Goal: Check status: Check status

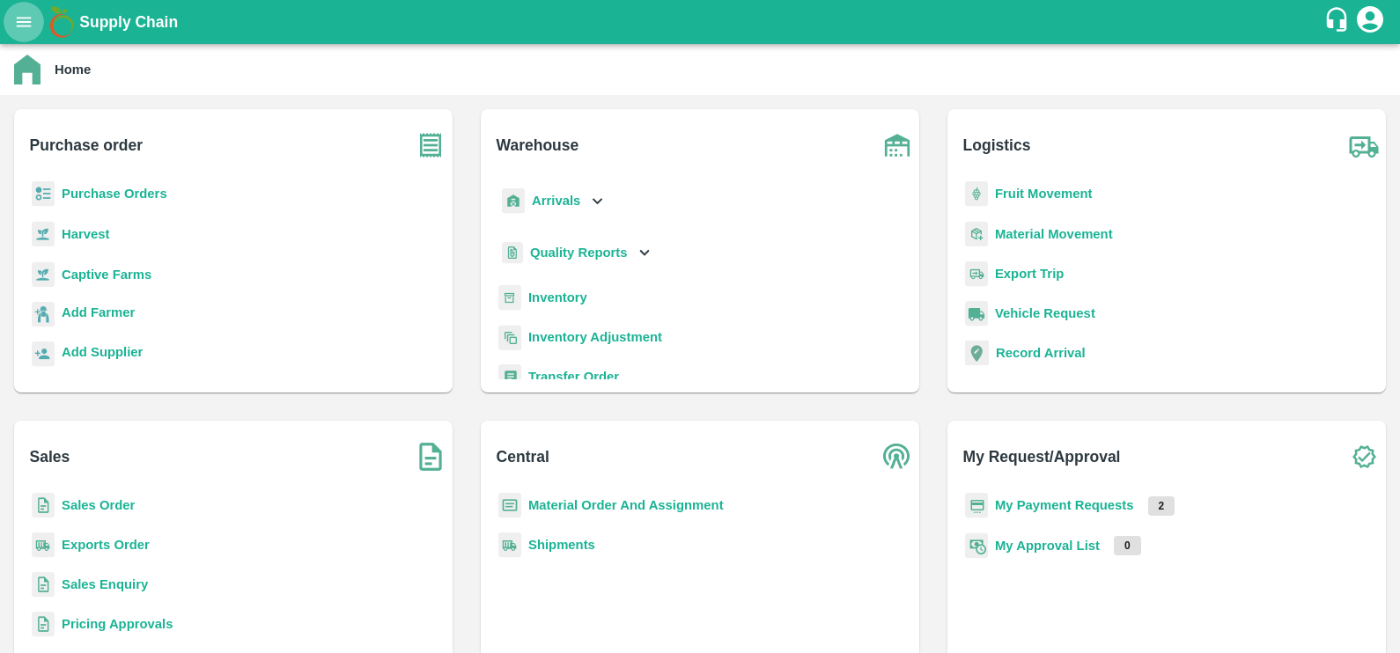
drag, startPoint x: 0, startPoint y: 0, endPoint x: 20, endPoint y: 17, distance: 26.3
click at [20, 17] on icon "open drawer" at bounding box center [23, 21] width 19 height 19
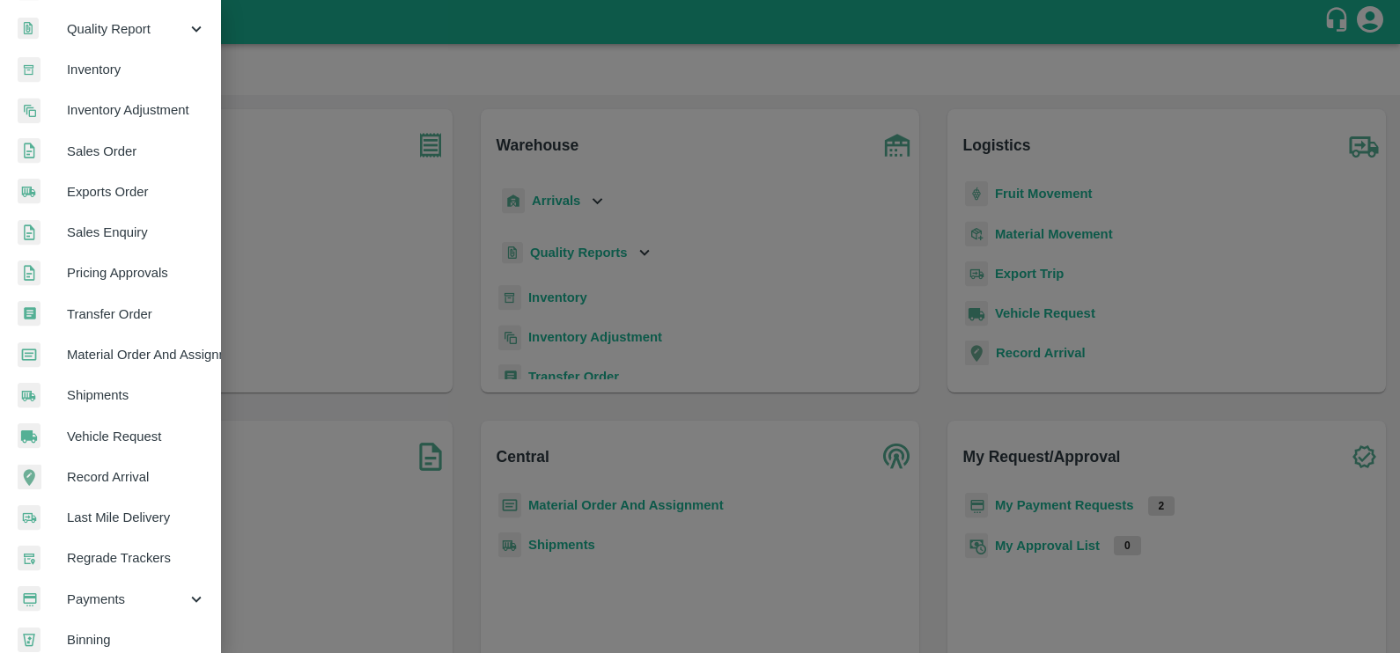
scroll to position [348, 0]
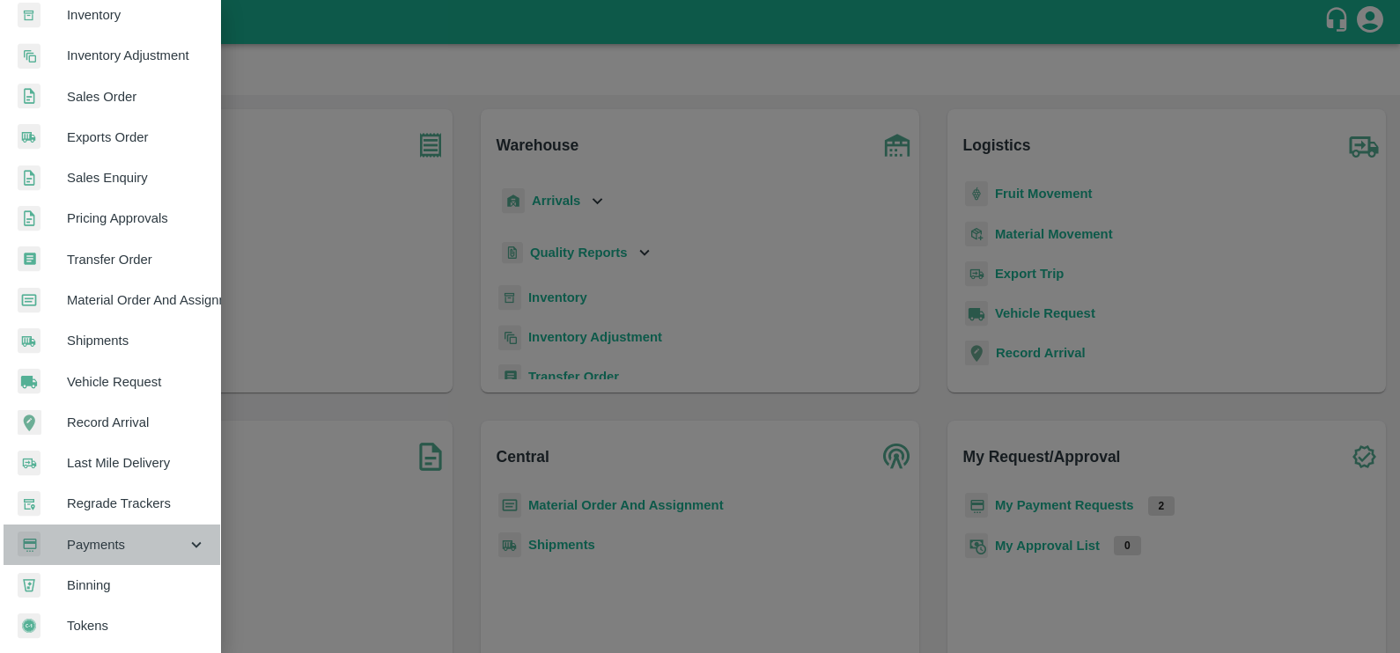
click at [135, 538] on span "Payments" at bounding box center [127, 544] width 120 height 19
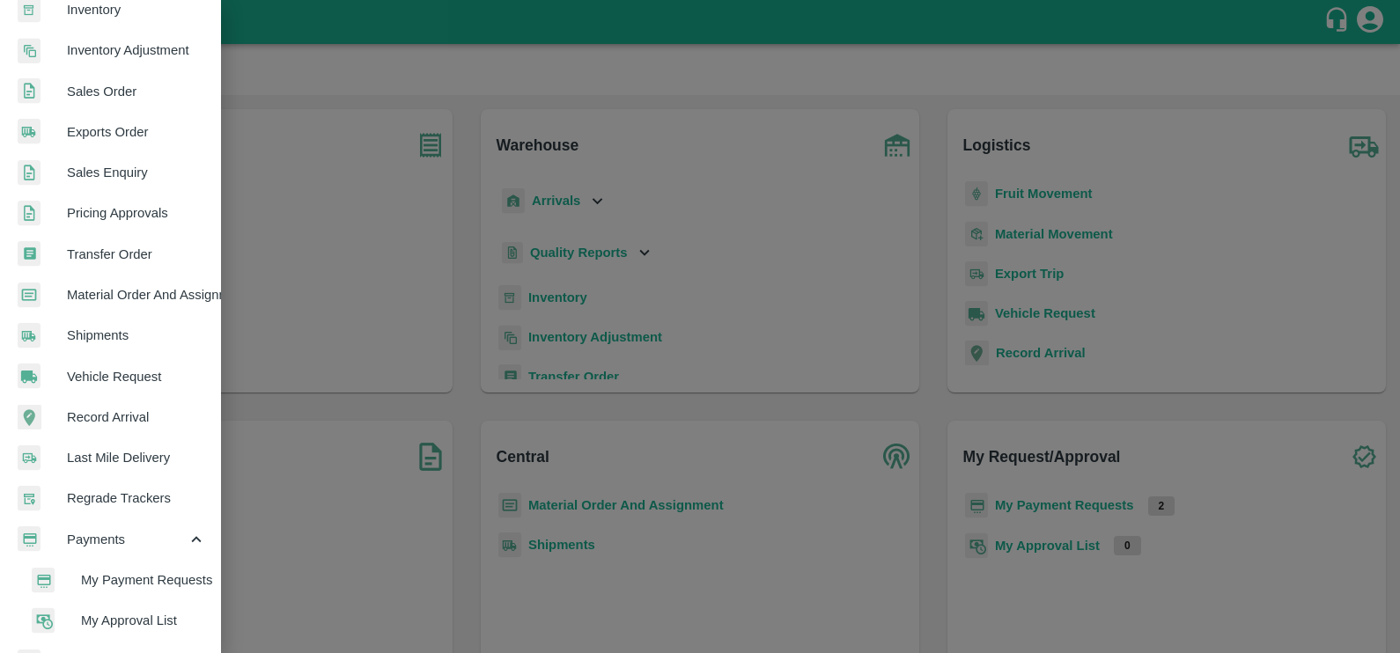
click at [148, 572] on span "My Payment Requests" at bounding box center [143, 580] width 125 height 19
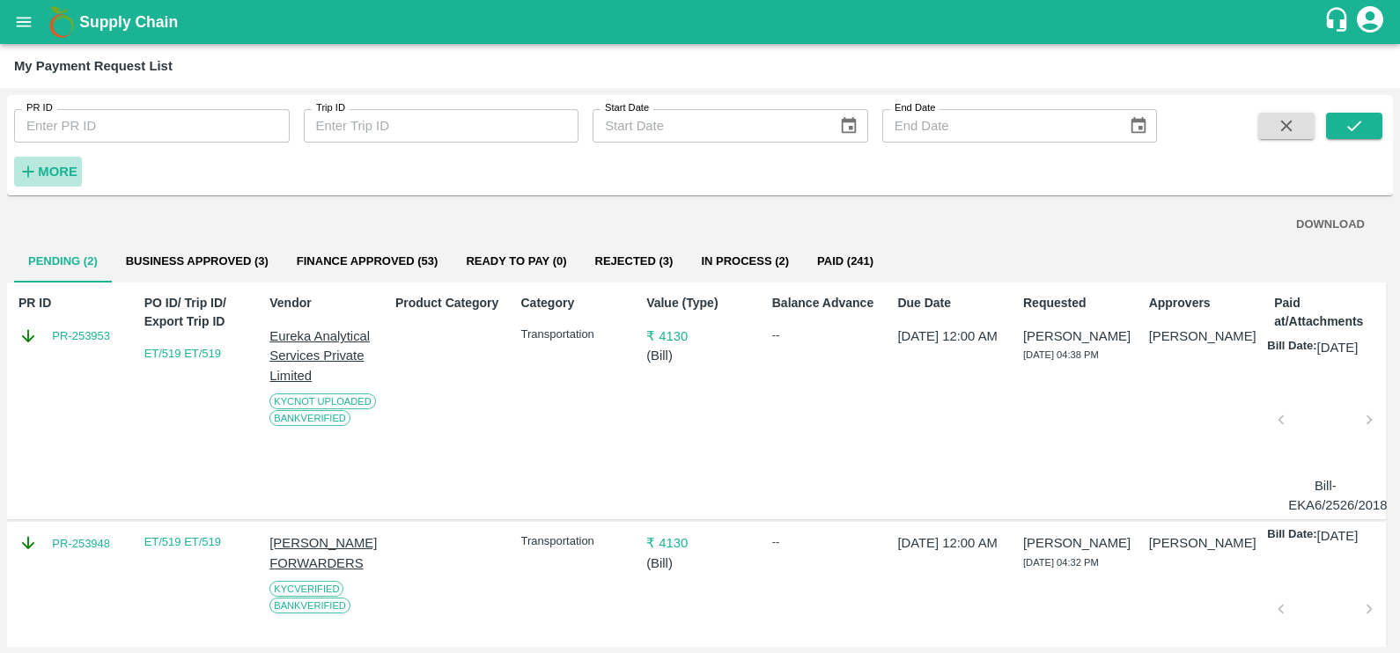
click at [23, 166] on icon "button" at bounding box center [27, 171] width 19 height 19
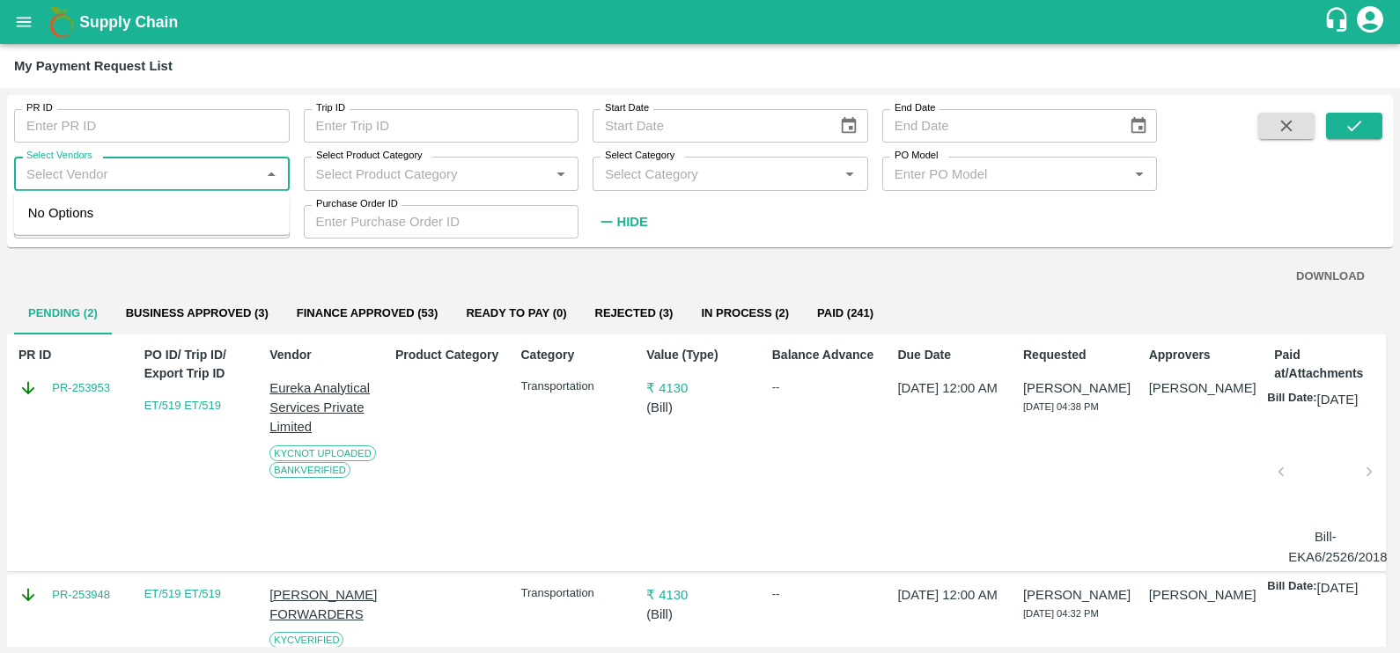
click at [84, 169] on input "Select Vendors" at bounding box center [137, 173] width 236 height 23
type input "<"
click at [122, 174] on input "Select Vendors" at bounding box center [137, 173] width 236 height 23
click at [117, 204] on div "MAERSK A/S-Transporter" at bounding box center [110, 212] width 151 height 19
type input "MAERSK A/S-Transporter"
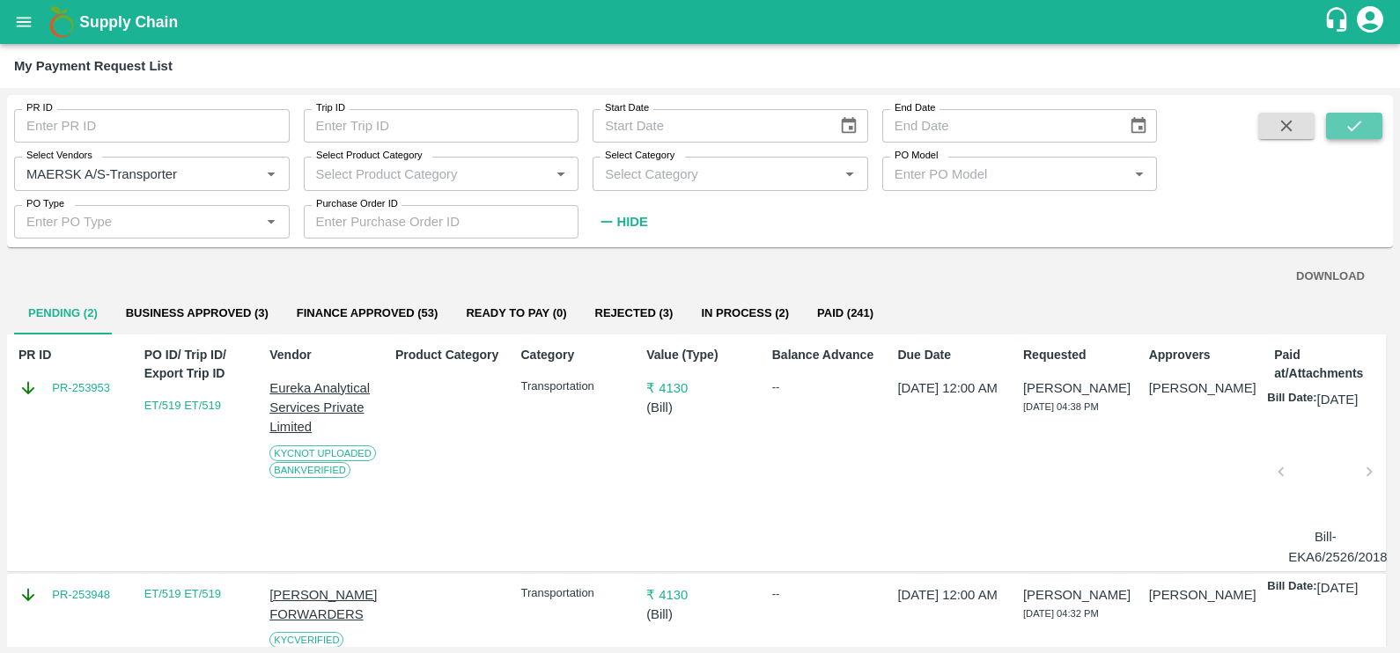
click at [1348, 129] on icon "submit" at bounding box center [1354, 125] width 19 height 19
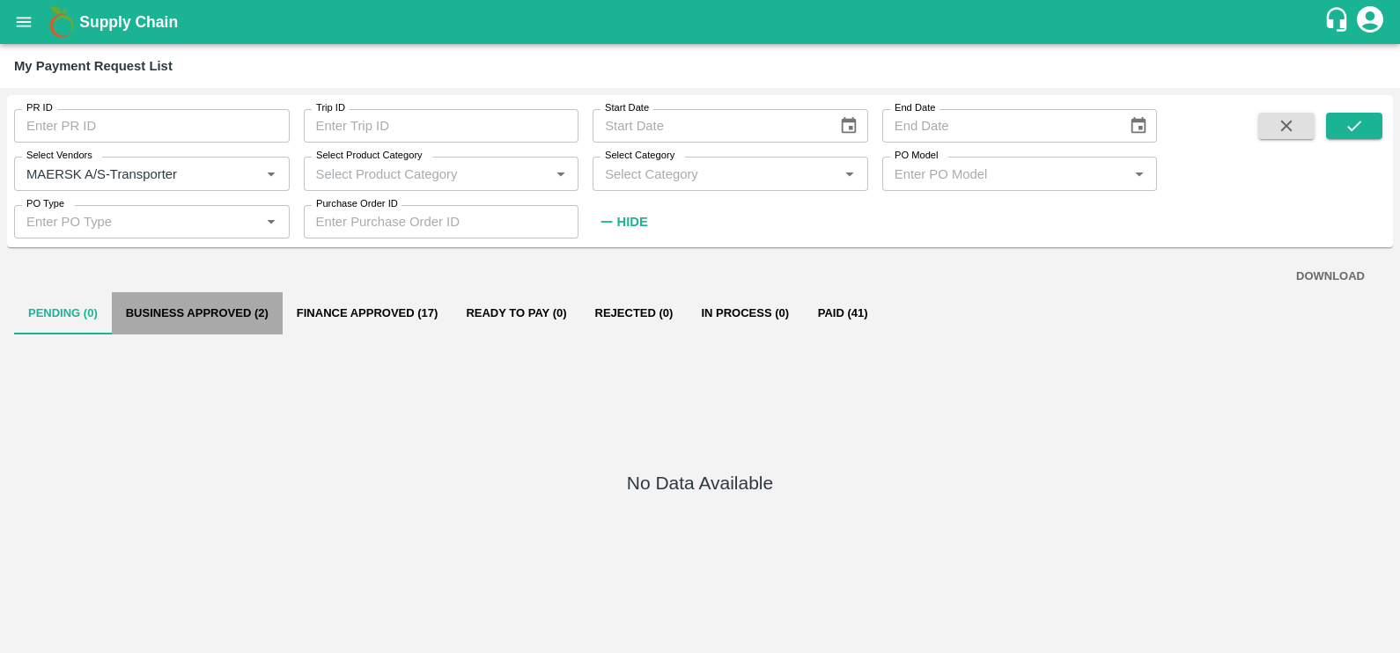
click at [214, 305] on button "Business Approved (2)" at bounding box center [197, 313] width 171 height 42
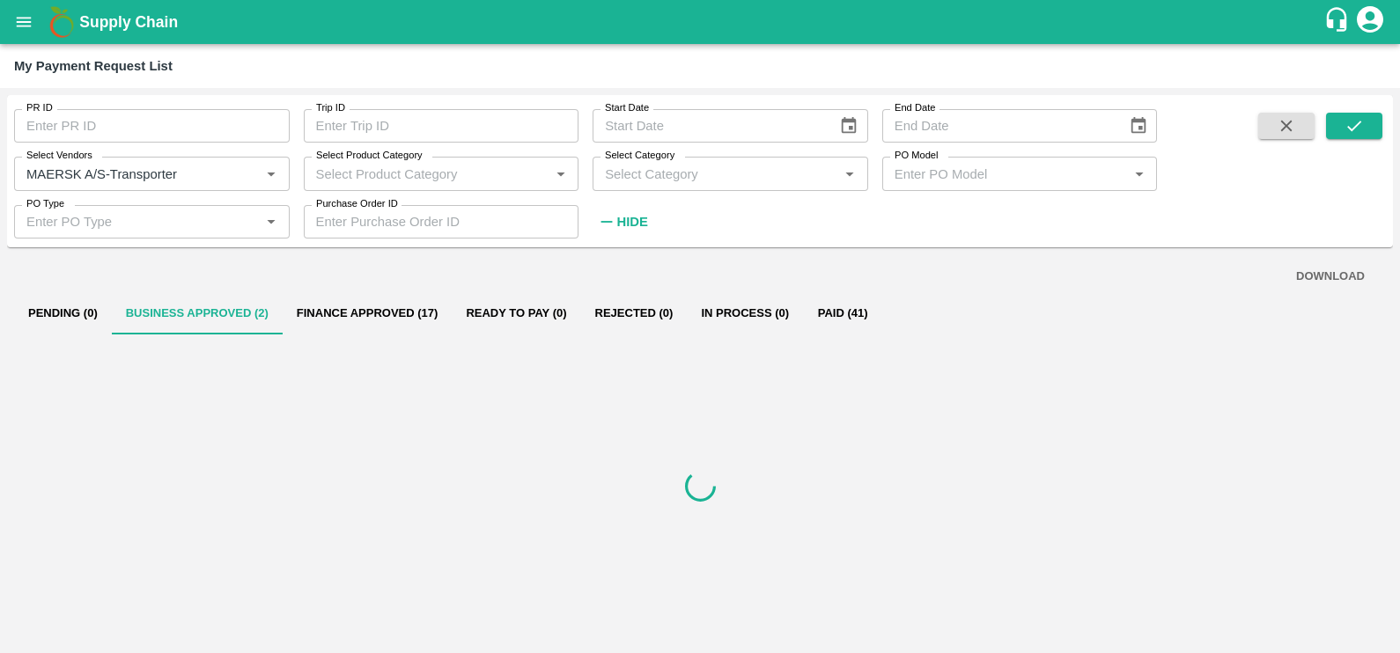
click at [214, 305] on button "Business Approved (2)" at bounding box center [197, 313] width 171 height 42
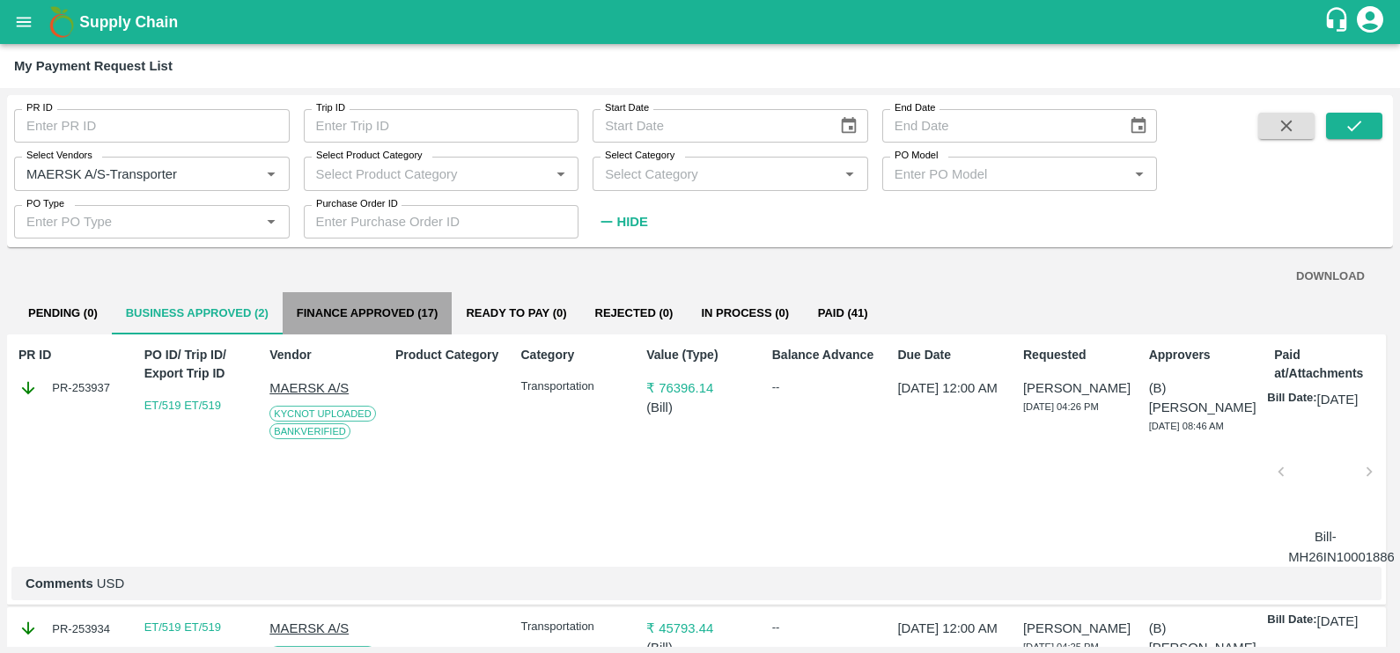
click at [367, 302] on button "Finance Approved (17)" at bounding box center [368, 313] width 170 height 42
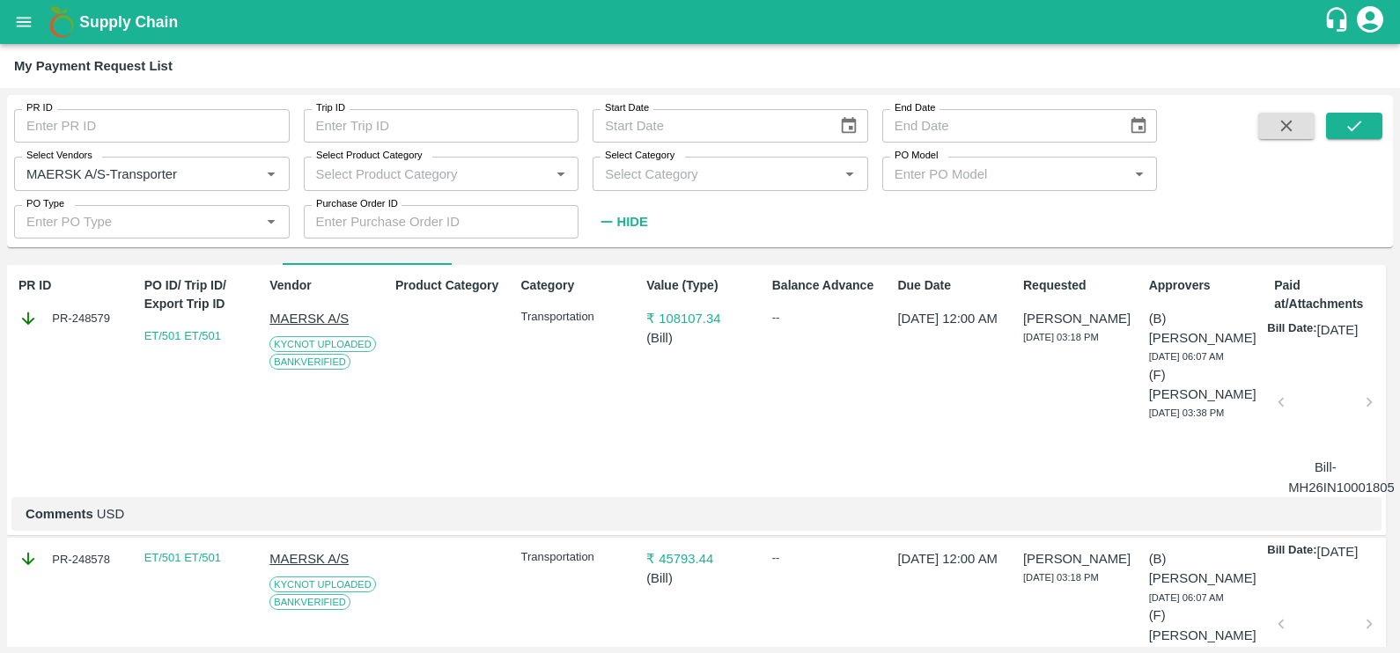
scroll to position [68, 0]
click at [1298, 418] on div at bounding box center [1325, 409] width 74 height 93
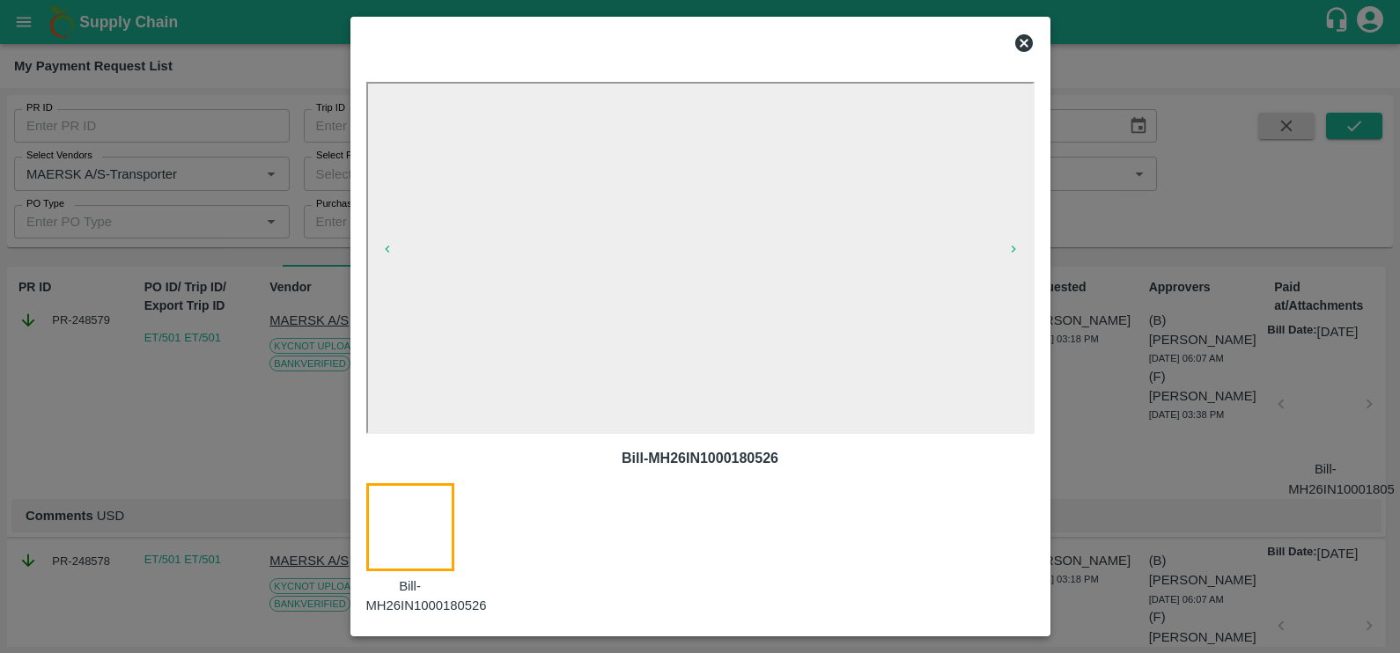
click at [427, 600] on div at bounding box center [420, 550] width 109 height 133
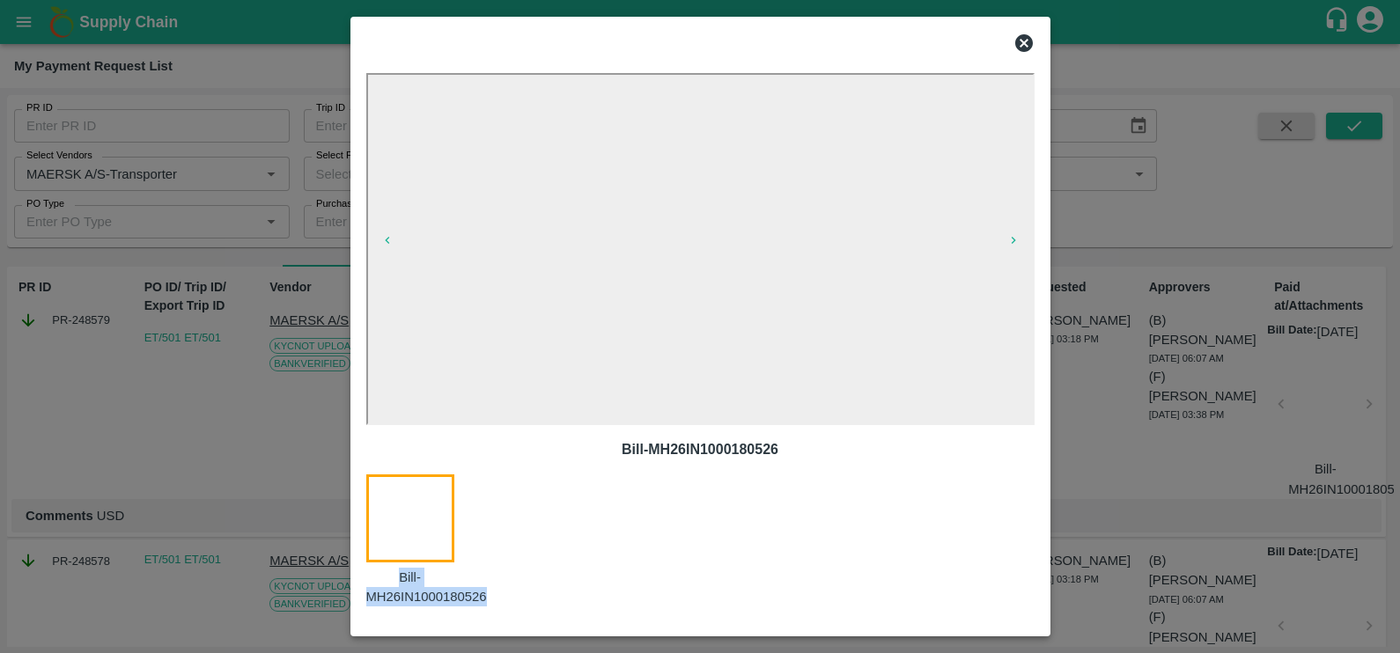
click at [427, 600] on div at bounding box center [420, 541] width 109 height 133
copy p "Bill-MH26IN1000180526"
click at [1015, 48] on icon at bounding box center [1024, 43] width 21 height 21
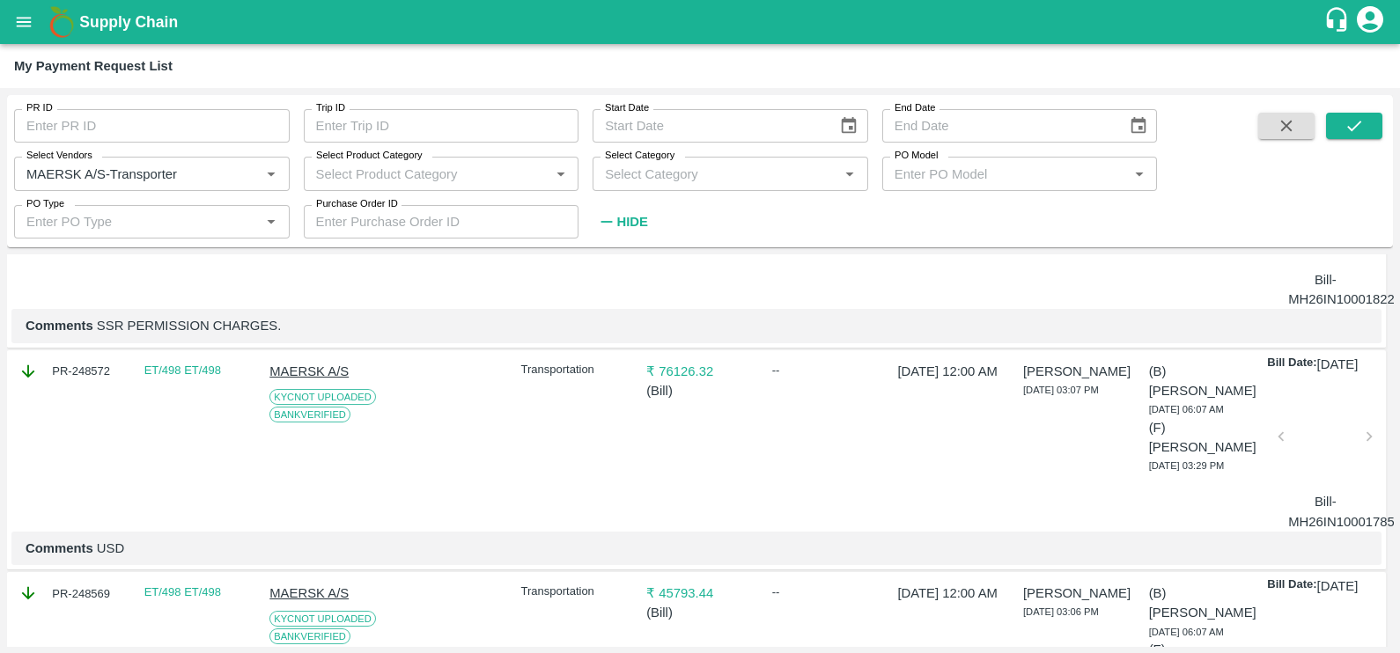
scroll to position [677, 0]
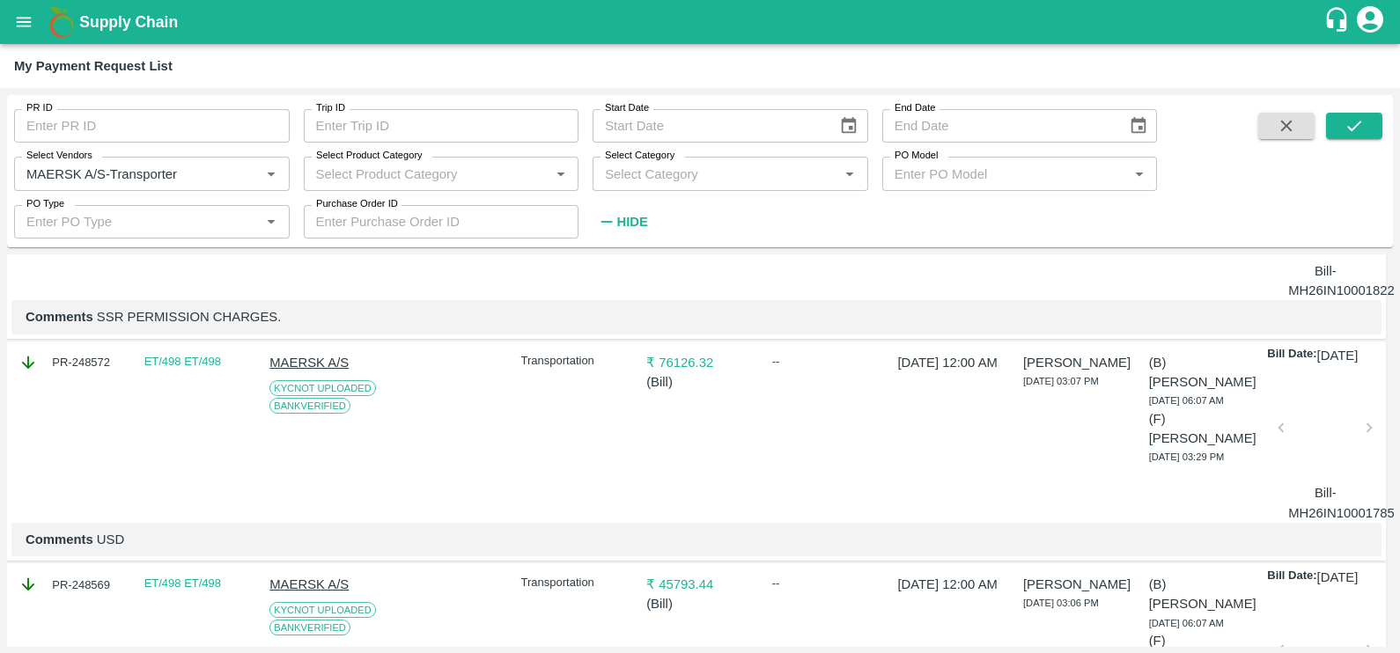
click at [1317, 480] on div at bounding box center [1325, 433] width 74 height 93
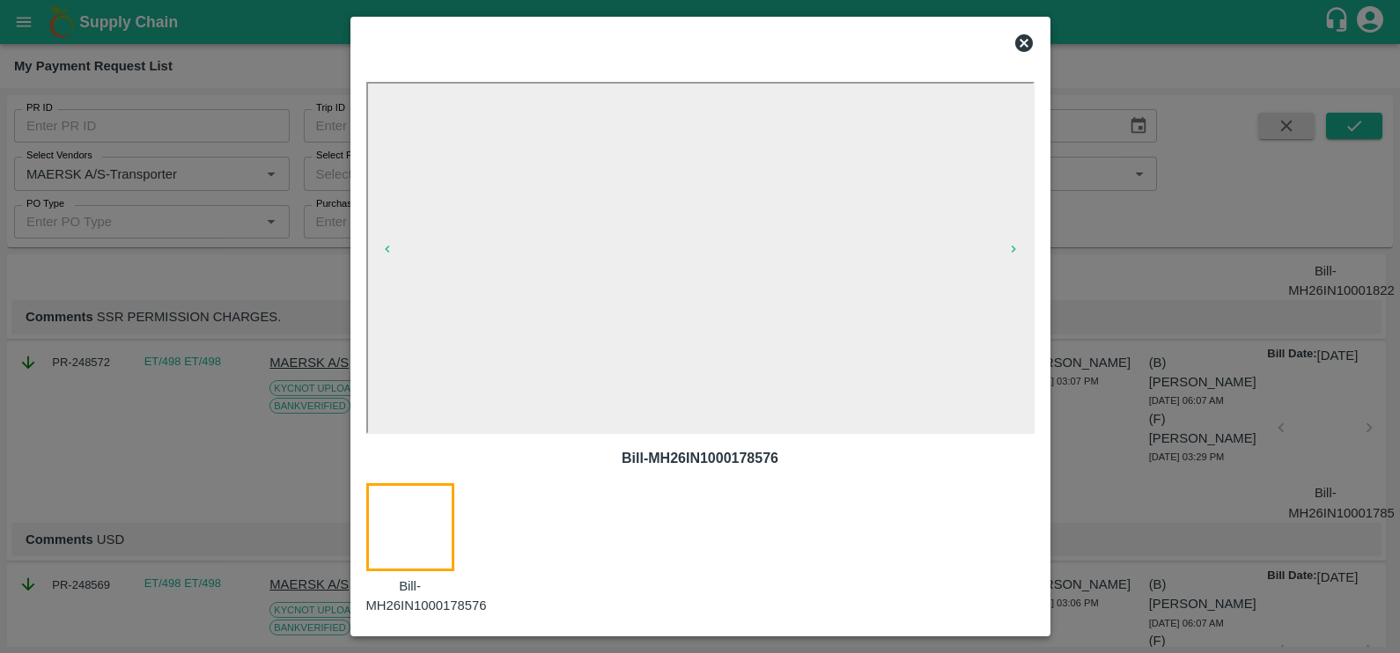
click at [1021, 44] on icon at bounding box center [1024, 43] width 21 height 21
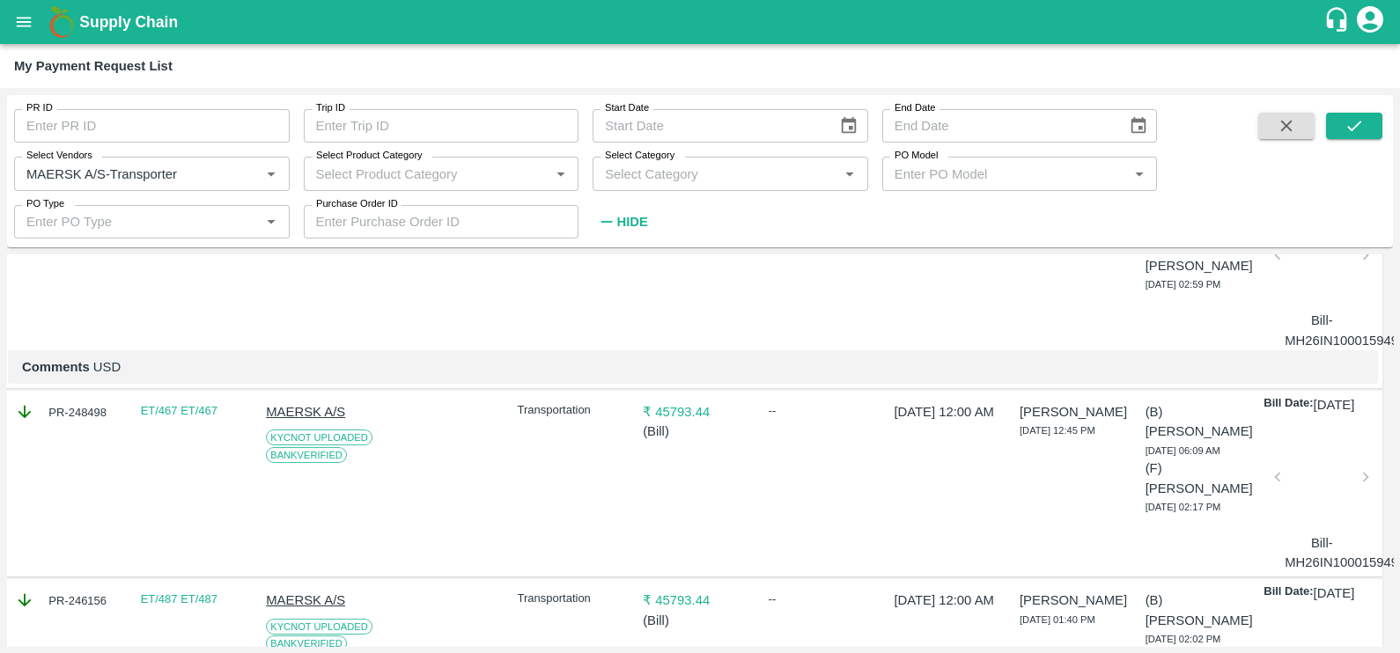
scroll to position [1499, 4]
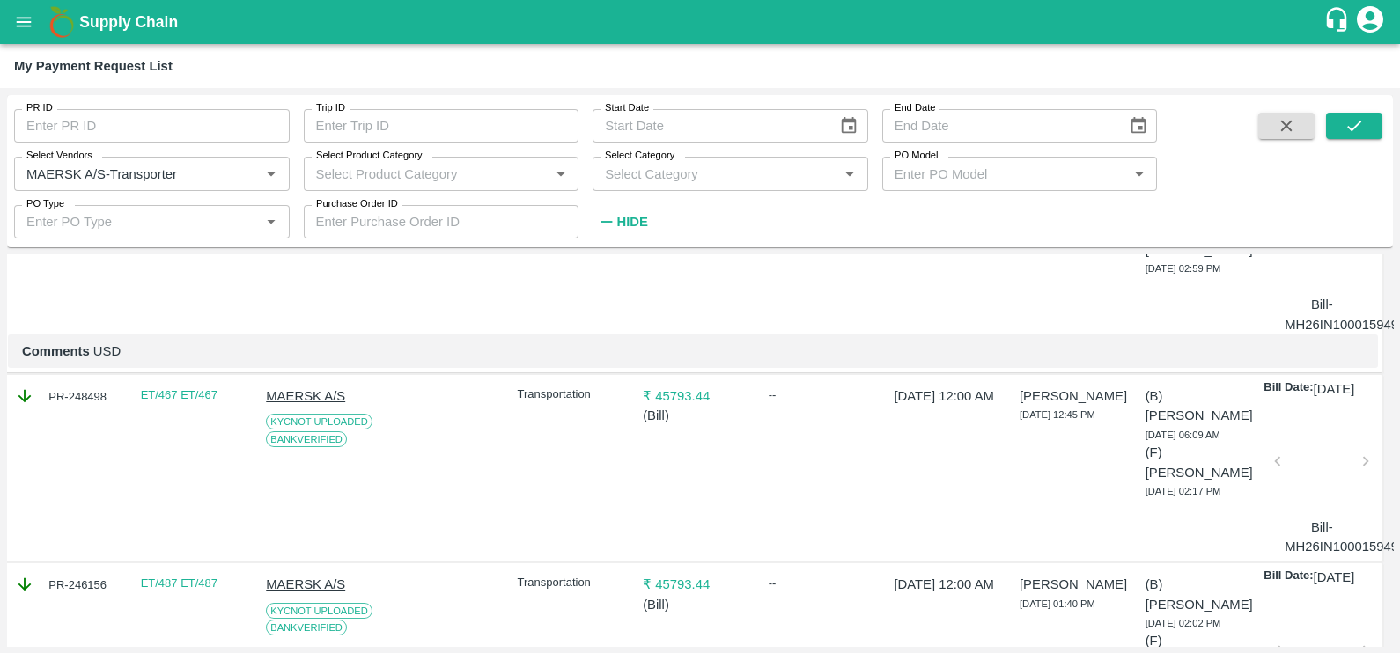
click at [1323, 292] on div at bounding box center [1322, 244] width 74 height 93
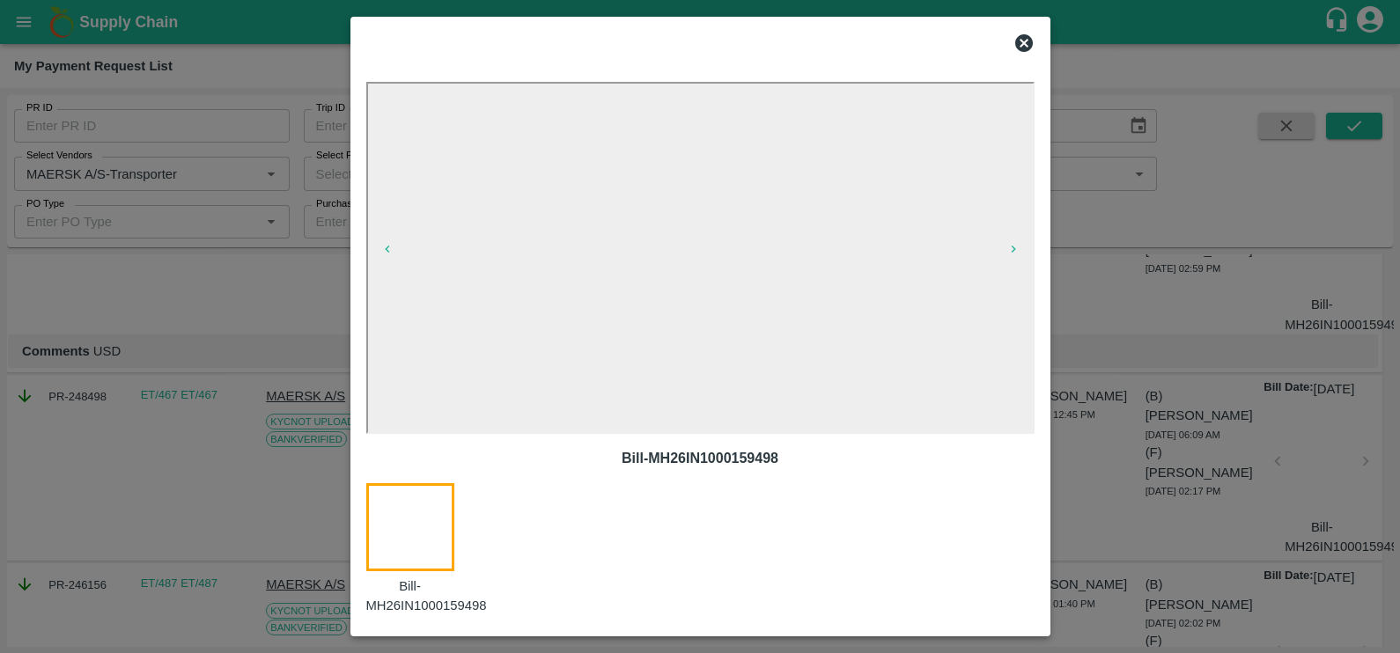
click at [1022, 48] on icon at bounding box center [1024, 43] width 18 height 18
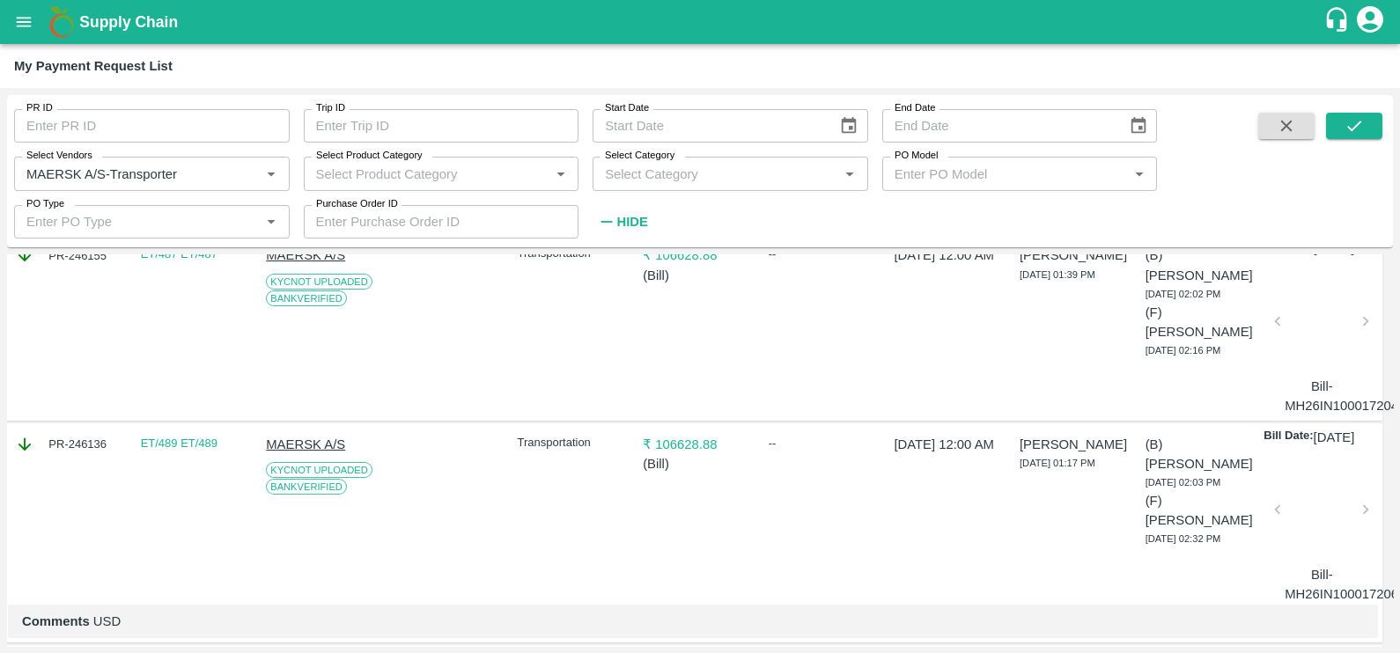
scroll to position [2019, 4]
click at [1317, 372] on div at bounding box center [1322, 324] width 74 height 93
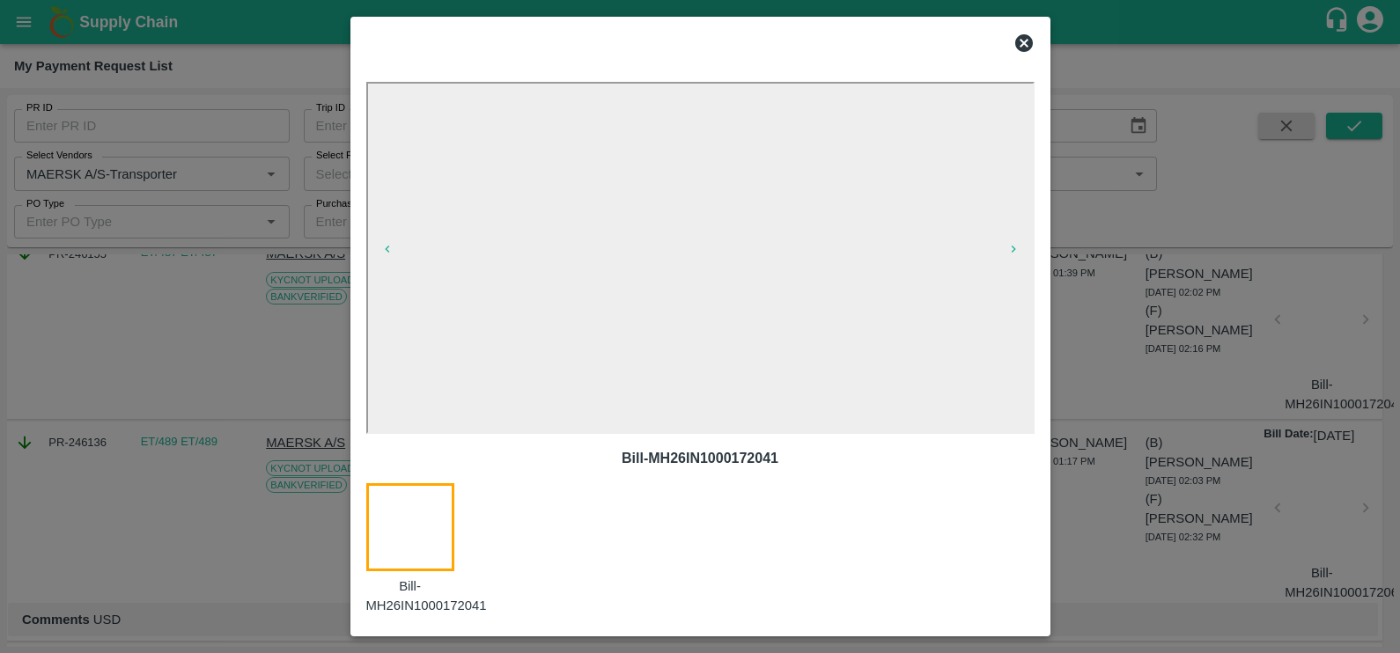
click at [1025, 40] on icon at bounding box center [1024, 43] width 21 height 21
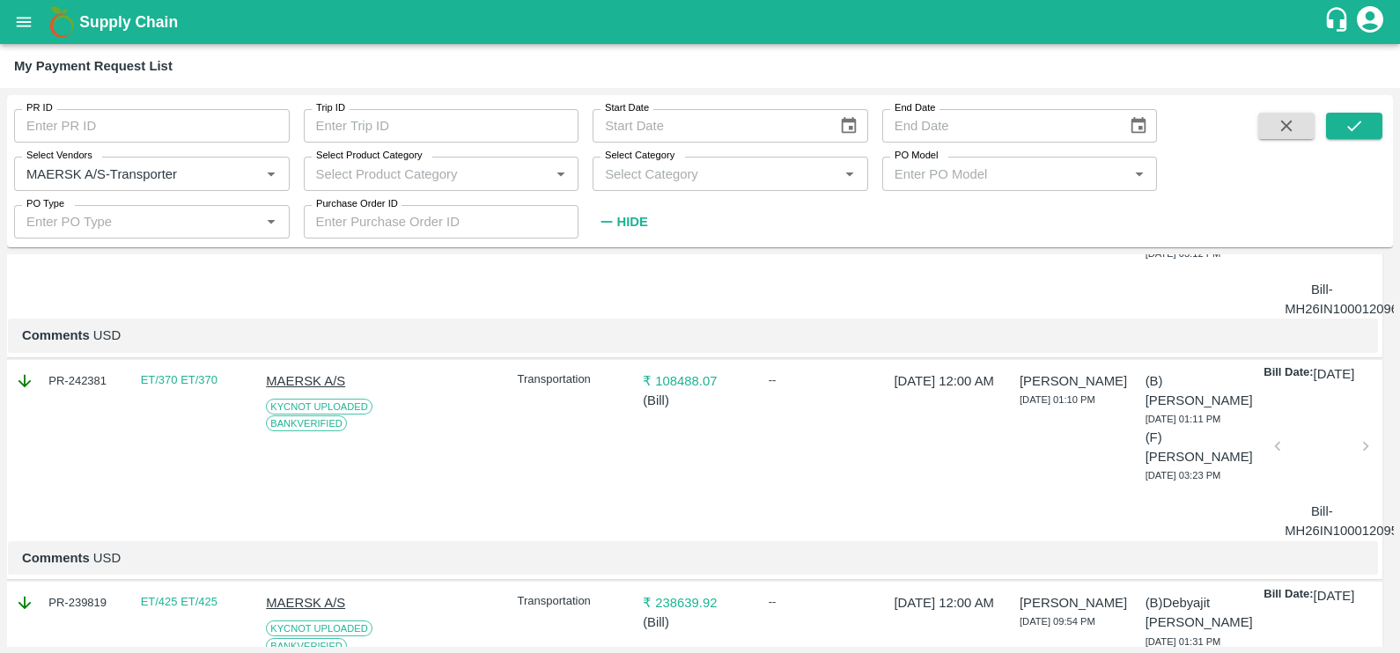
scroll to position [2718, 4]
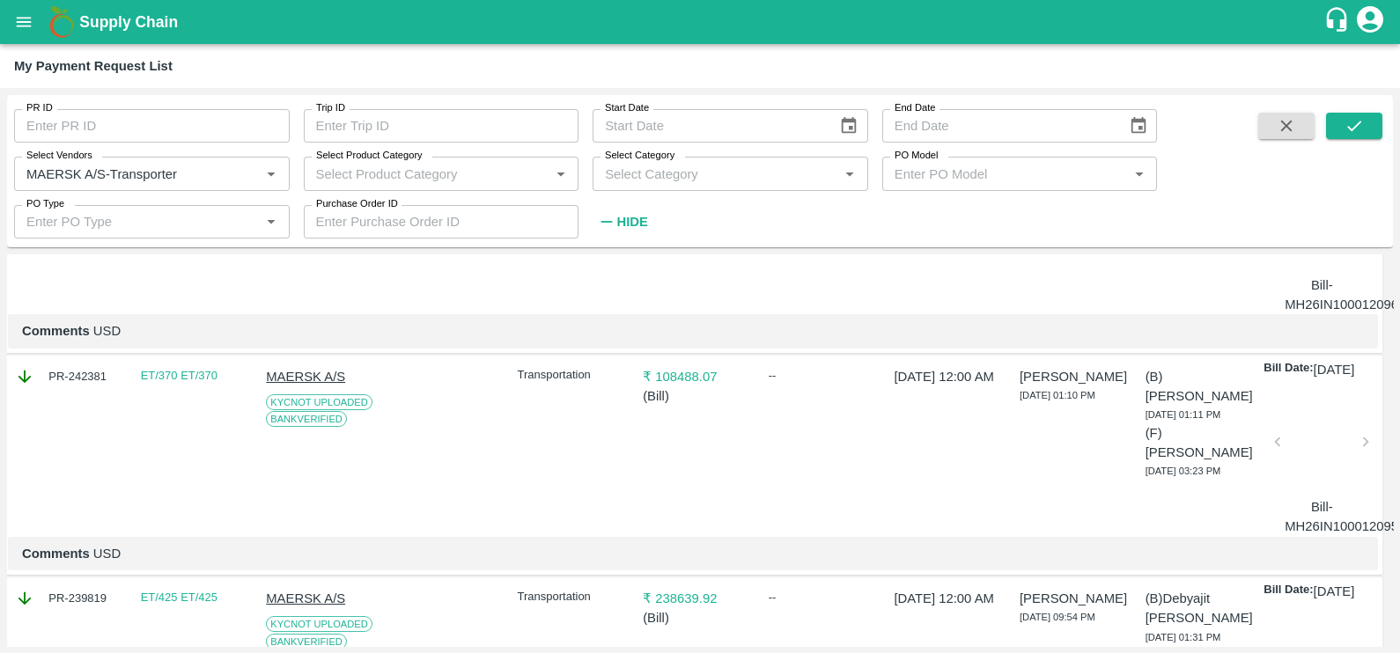
click at [1319, 271] on div at bounding box center [1322, 224] width 74 height 93
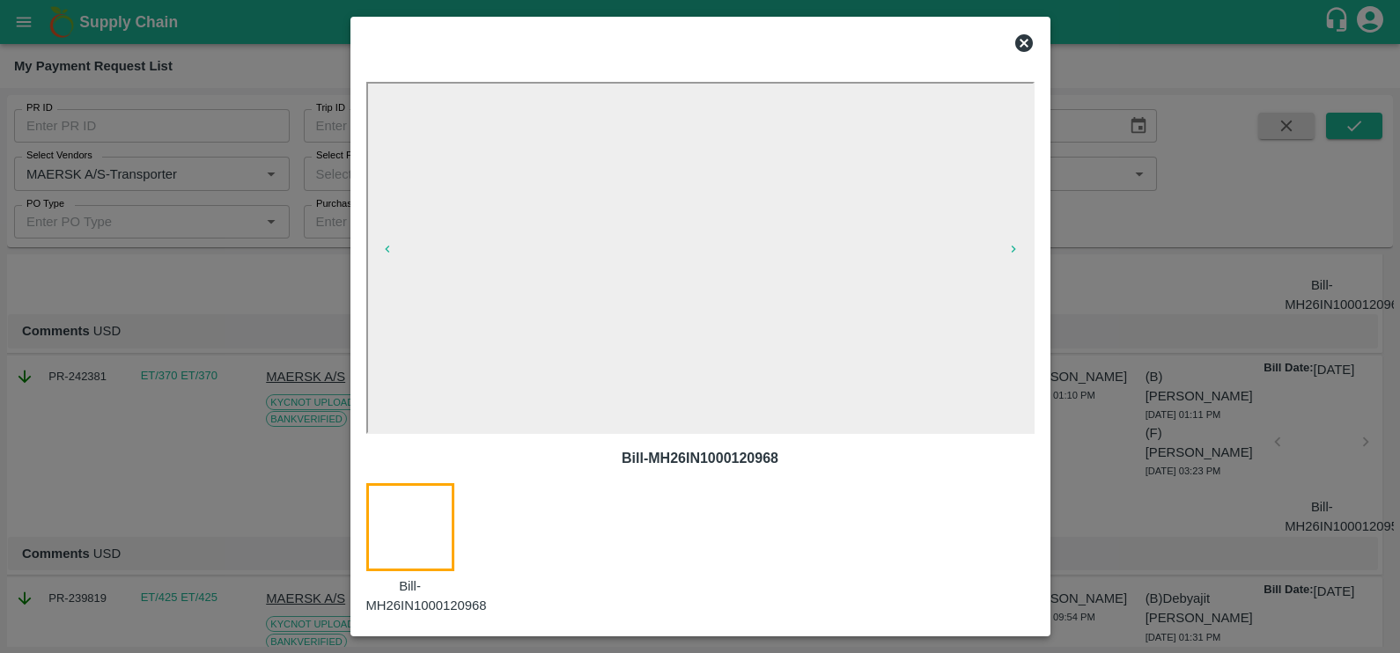
click at [1017, 40] on icon at bounding box center [1024, 43] width 18 height 18
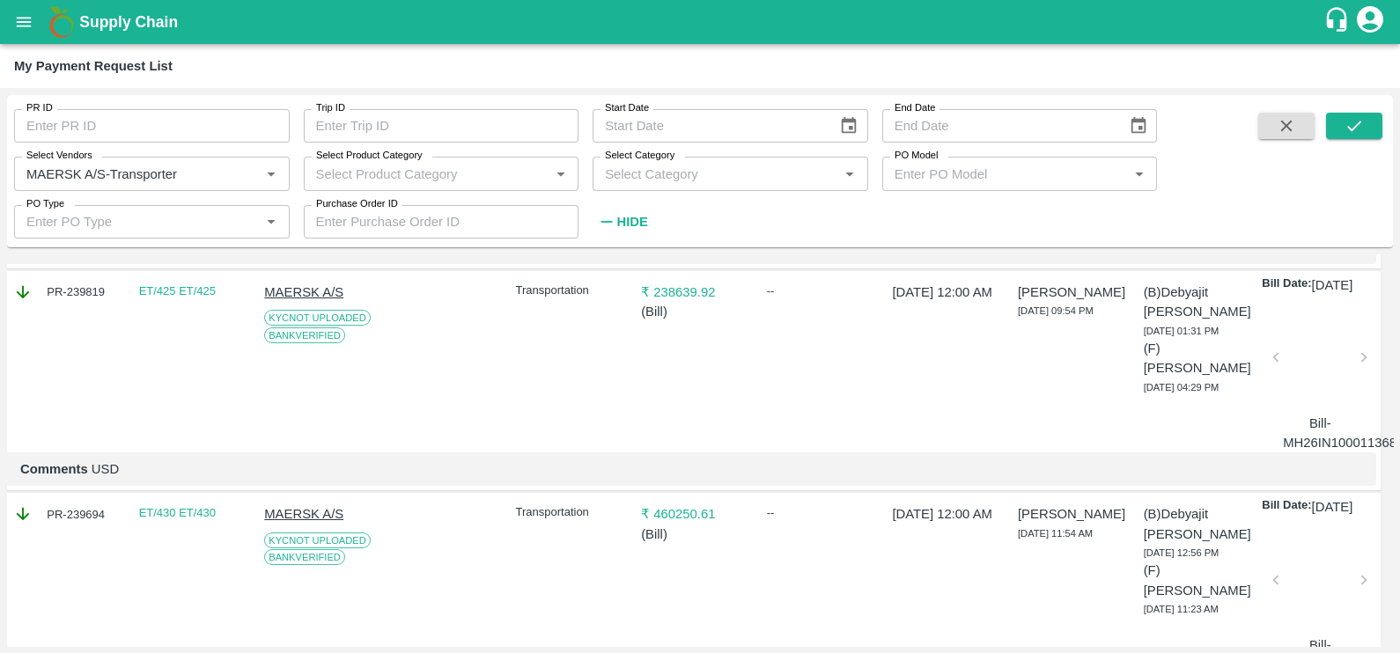
scroll to position [3168, 5]
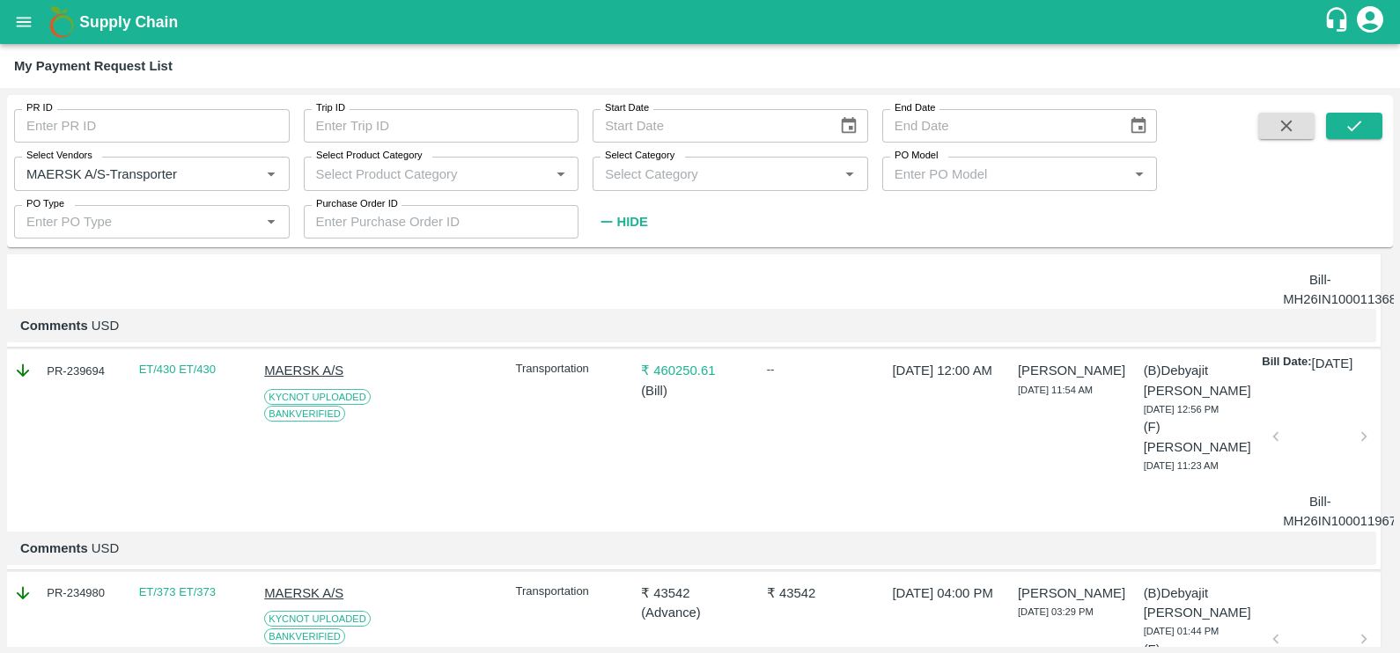
click at [1303, 266] on div at bounding box center [1320, 219] width 74 height 93
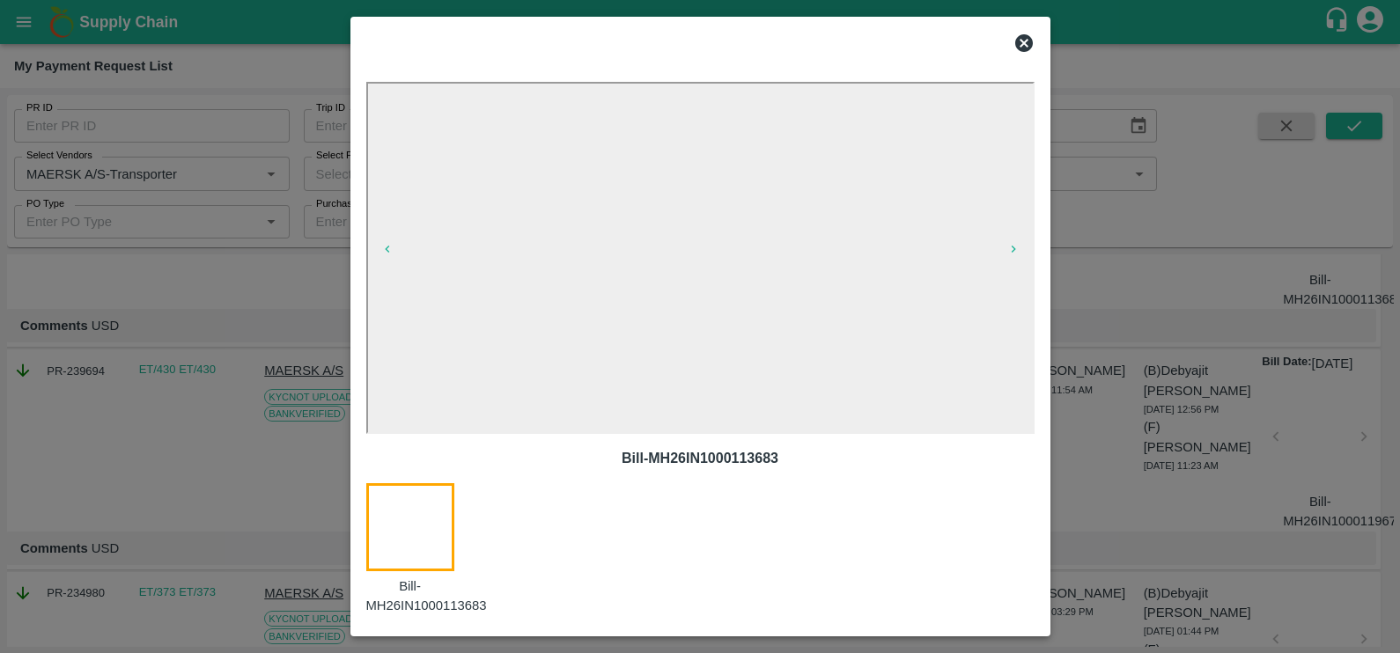
click at [1026, 35] on icon at bounding box center [1024, 43] width 18 height 18
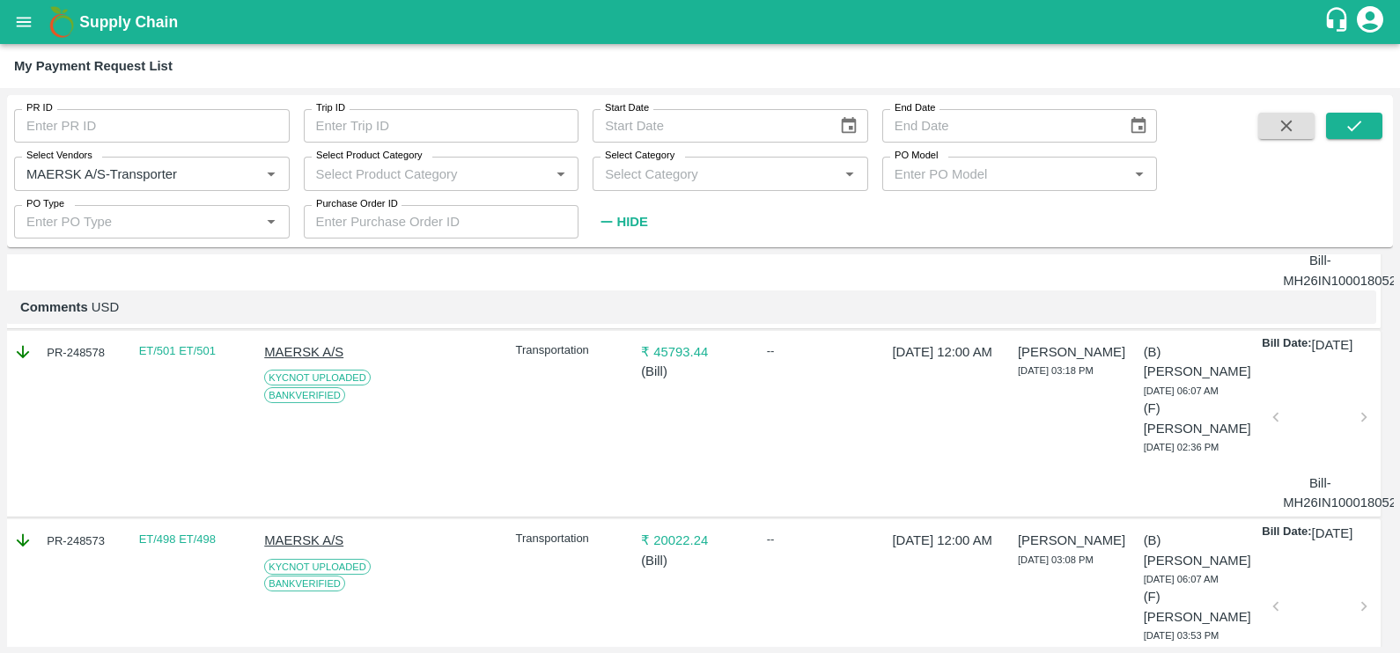
scroll to position [0, 5]
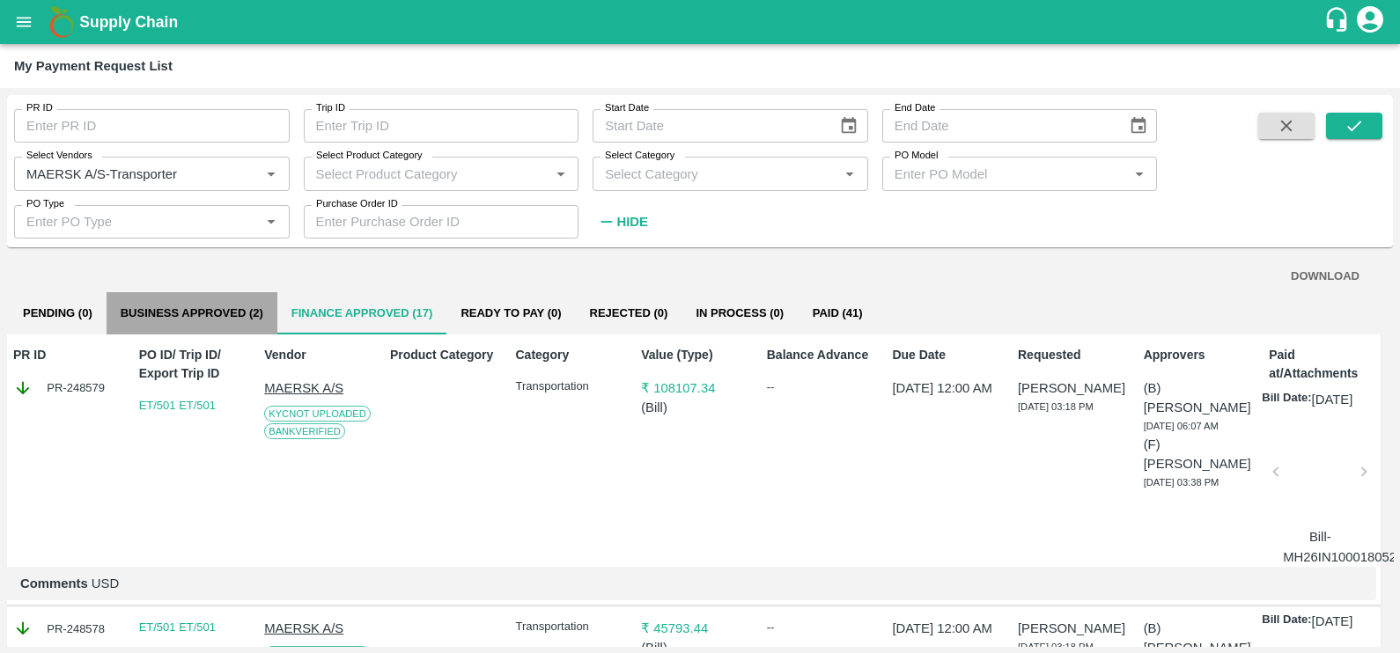
click at [247, 317] on button "Business Approved (2)" at bounding box center [192, 313] width 171 height 42
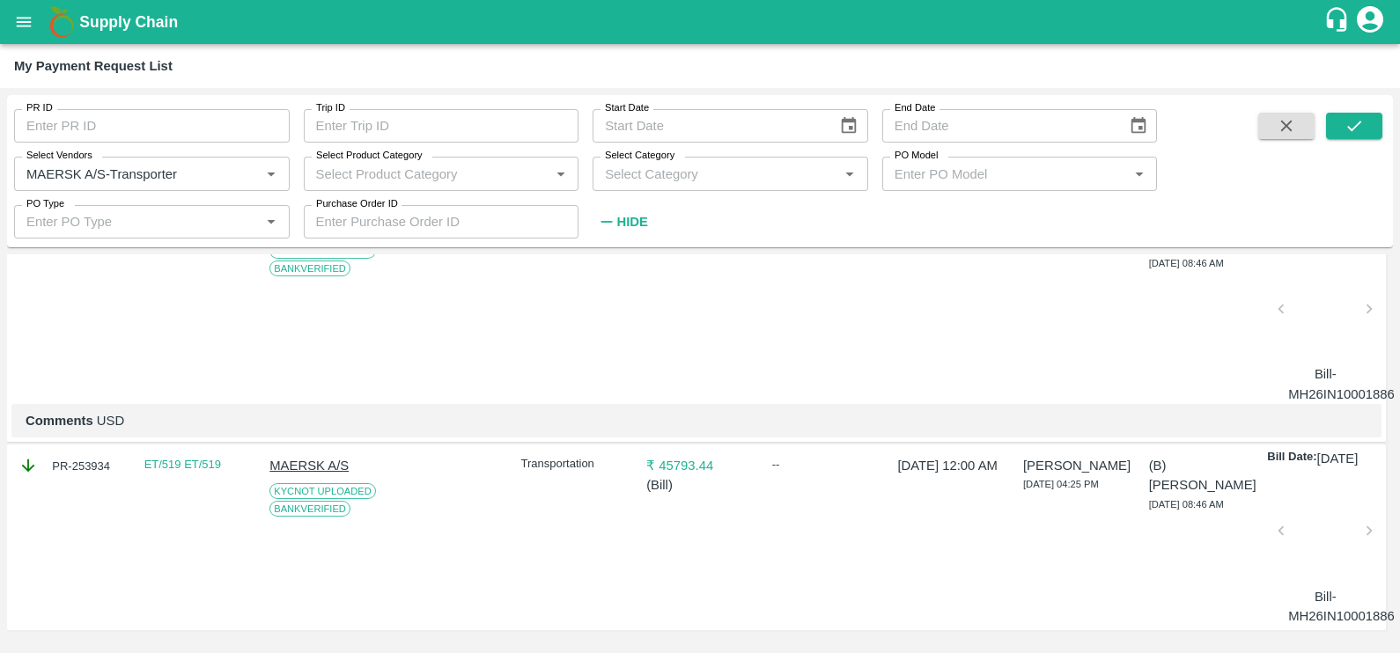
scroll to position [0, 0]
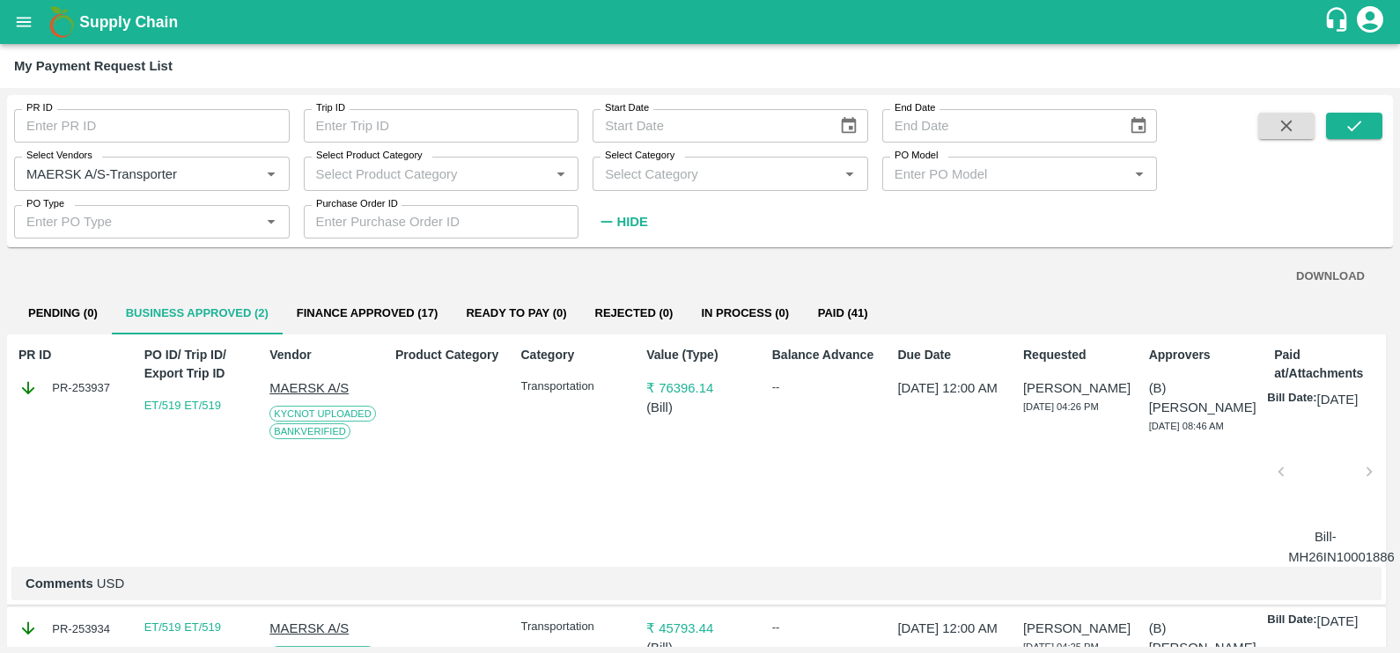
click at [1299, 516] on div at bounding box center [1325, 477] width 74 height 93
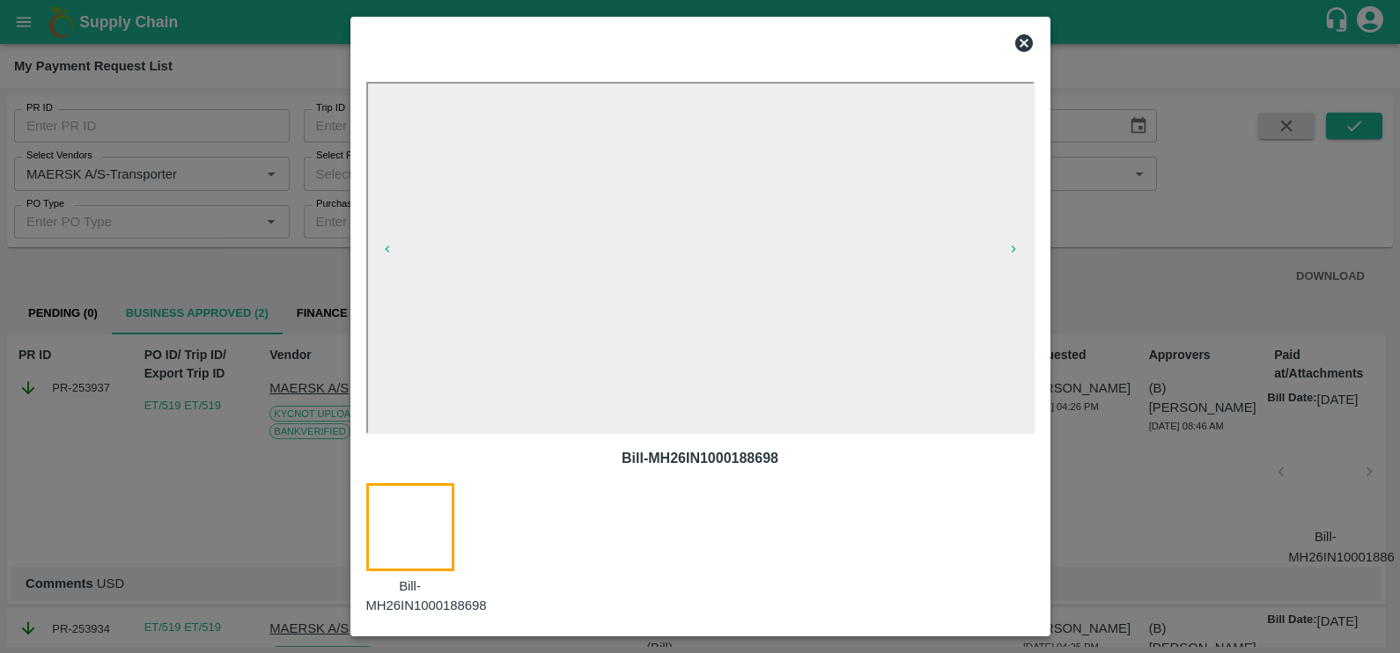
click at [1027, 41] on icon at bounding box center [1024, 43] width 18 height 18
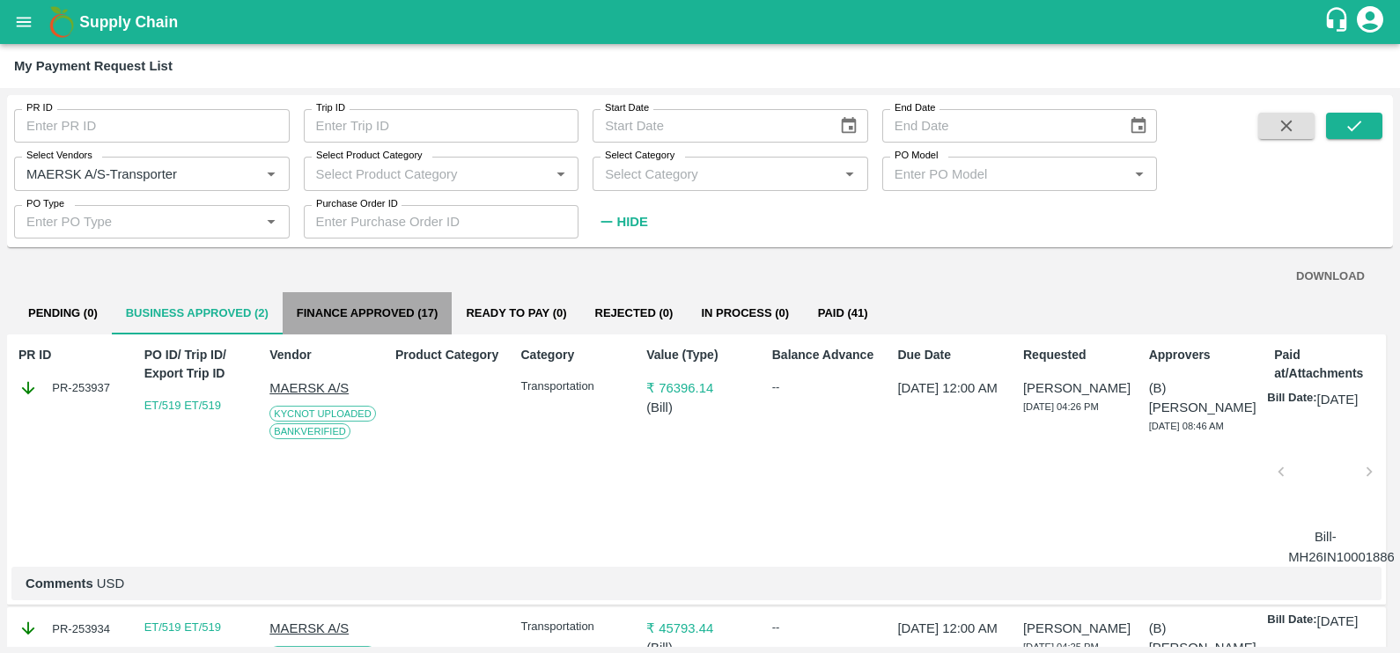
click at [407, 310] on button "Finance Approved (17)" at bounding box center [368, 313] width 170 height 42
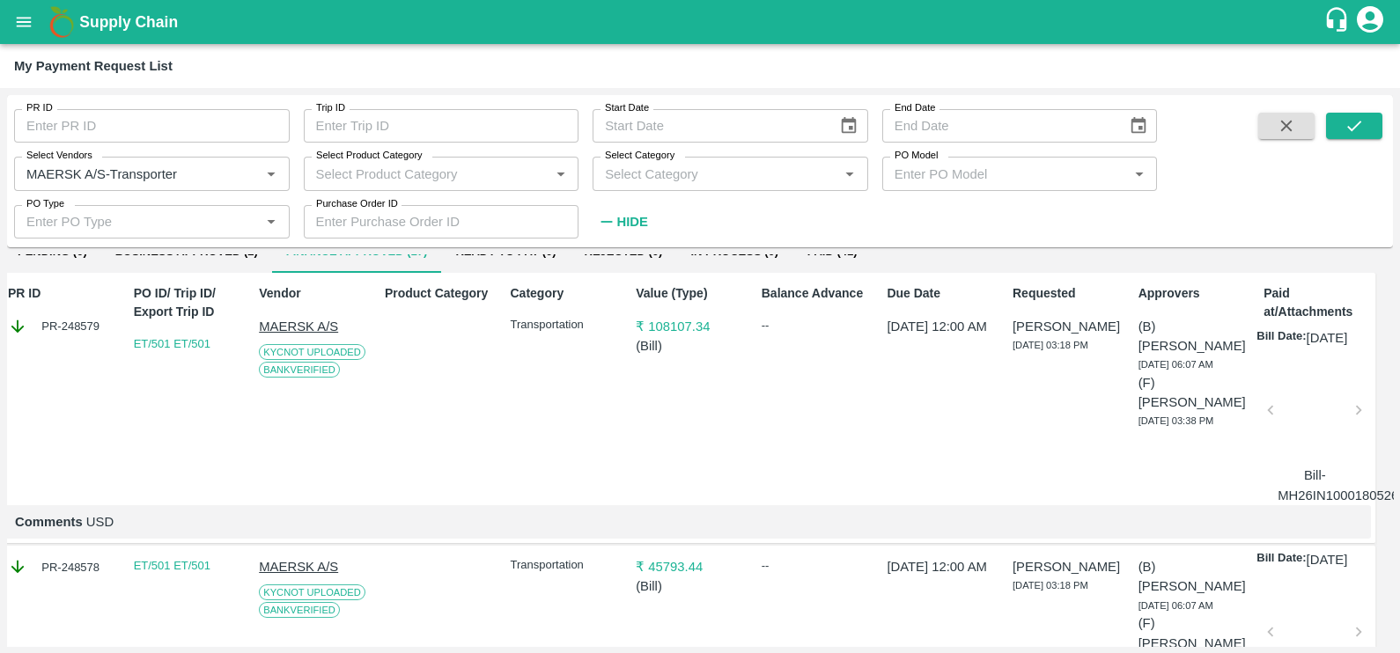
scroll to position [61, 11]
click at [1329, 444] on div at bounding box center [1315, 416] width 74 height 93
